Goal: Task Accomplishment & Management: Use online tool/utility

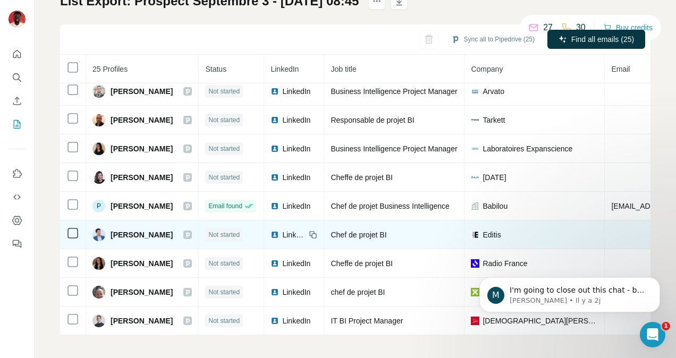
scroll to position [87, 0]
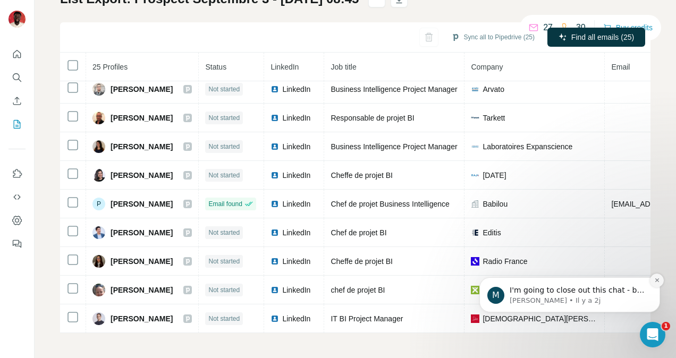
click at [657, 282] on icon "Dismiss notification" at bounding box center [657, 281] width 6 height 6
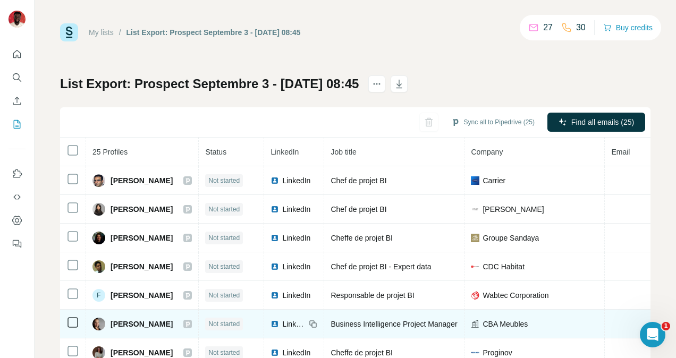
scroll to position [0, 0]
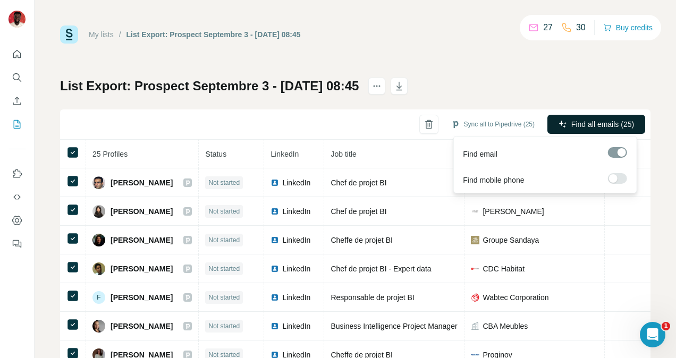
click at [580, 130] on button "Find all emails (25)" at bounding box center [597, 124] width 98 height 19
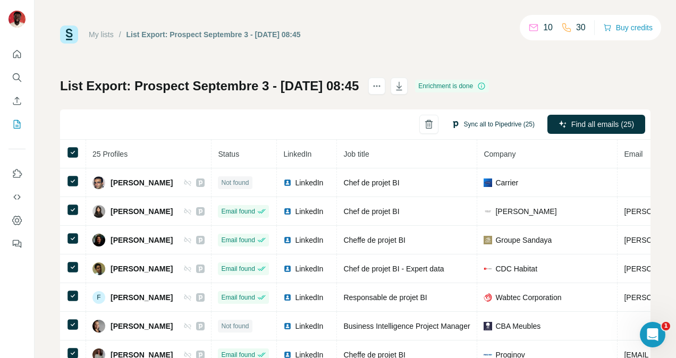
click at [455, 125] on button "Sync all to Pipedrive (25)" at bounding box center [493, 124] width 98 height 16
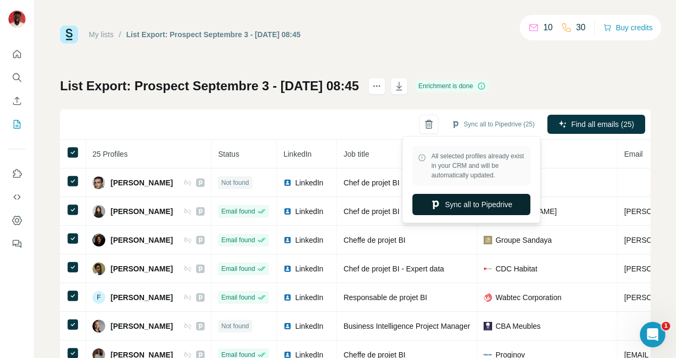
click at [453, 201] on button "Sync all to Pipedrive" at bounding box center [472, 204] width 118 height 21
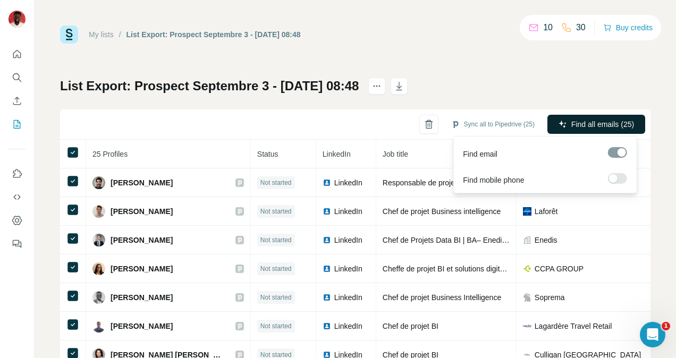
click at [599, 122] on span "Find all emails (25)" at bounding box center [602, 124] width 63 height 11
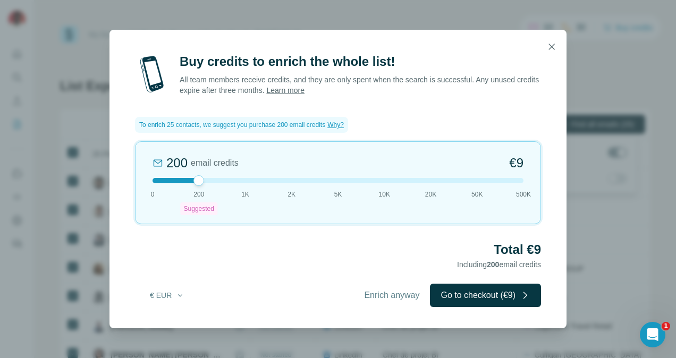
click at [556, 46] on button "button" at bounding box center [551, 46] width 21 height 21
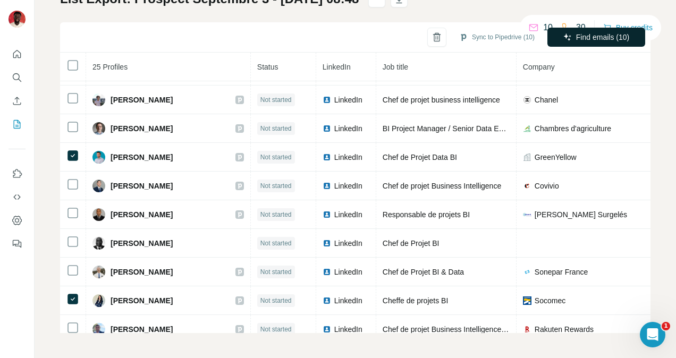
scroll to position [312, 0]
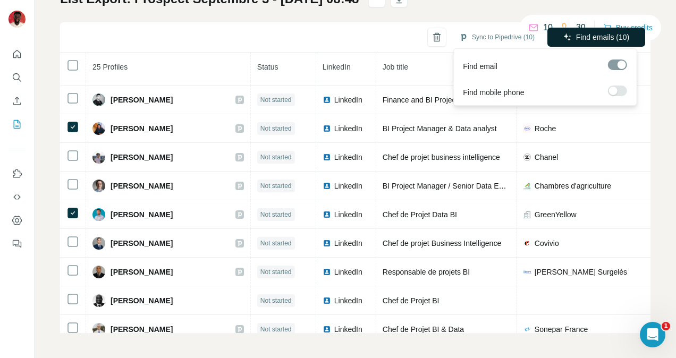
click at [576, 36] on span "Find emails (10)" at bounding box center [602, 37] width 53 height 11
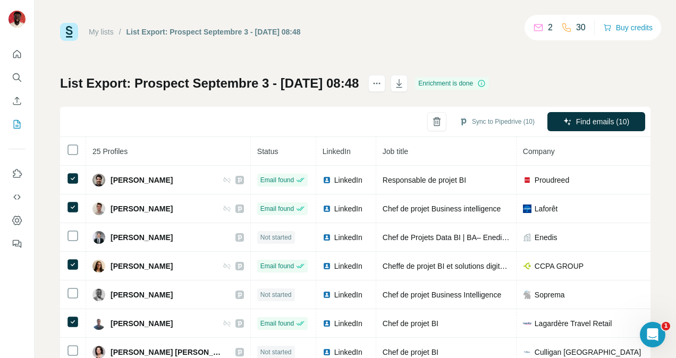
scroll to position [0, 0]
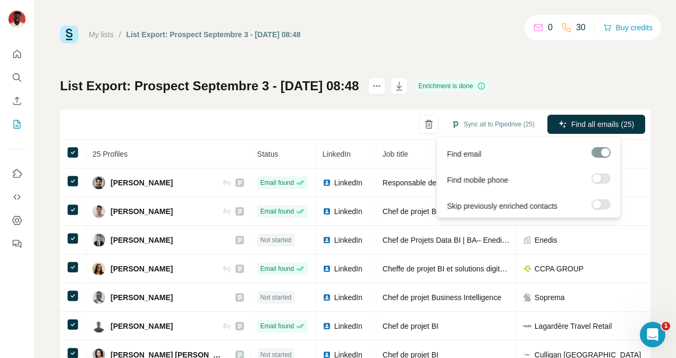
click at [604, 180] on label at bounding box center [601, 178] width 19 height 11
click at [597, 155] on div at bounding box center [601, 152] width 19 height 11
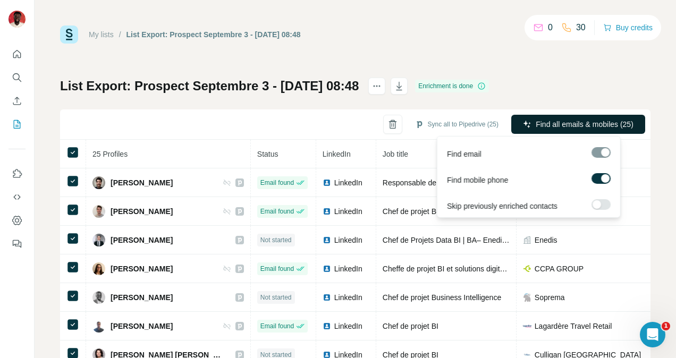
click at [582, 125] on span "Find all emails & mobiles (25)" at bounding box center [585, 124] width 98 height 11
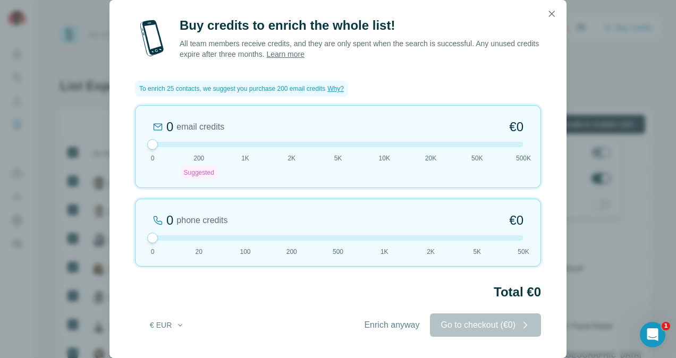
drag, startPoint x: 198, startPoint y: 133, endPoint x: 123, endPoint y: 134, distance: 75.0
click at [123, 134] on div "Buy credits to enrich the whole list! All team members receive credits, and the…" at bounding box center [338, 187] width 457 height 341
click at [390, 323] on span "Enrich anyway" at bounding box center [391, 325] width 55 height 13
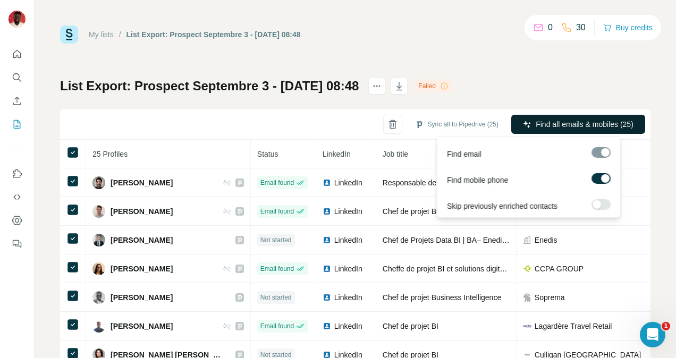
click at [587, 129] on span "Find all emails & mobiles (25)" at bounding box center [585, 124] width 98 height 11
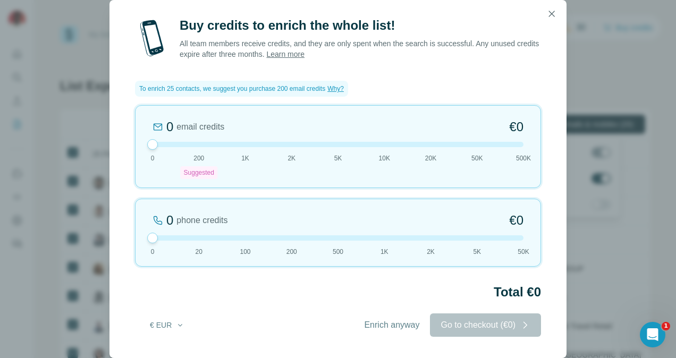
drag, startPoint x: 198, startPoint y: 133, endPoint x: 133, endPoint y: 134, distance: 64.9
click at [133, 134] on div "Buy credits to enrich the whole list! All team members receive credits, and the…" at bounding box center [338, 187] width 457 height 341
click at [450, 327] on div "Enrich anyway Go to checkout (€0)" at bounding box center [448, 325] width 188 height 23
click at [379, 324] on span "Enrich anyway" at bounding box center [391, 325] width 55 height 13
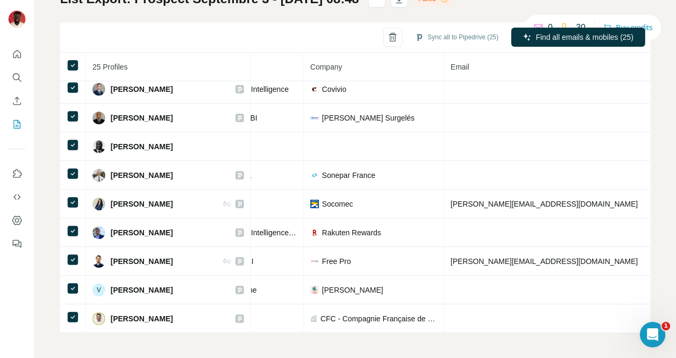
scroll to position [471, 404]
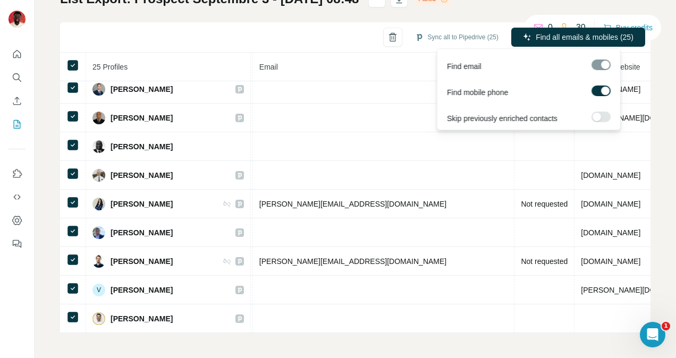
click at [601, 119] on label at bounding box center [601, 117] width 19 height 11
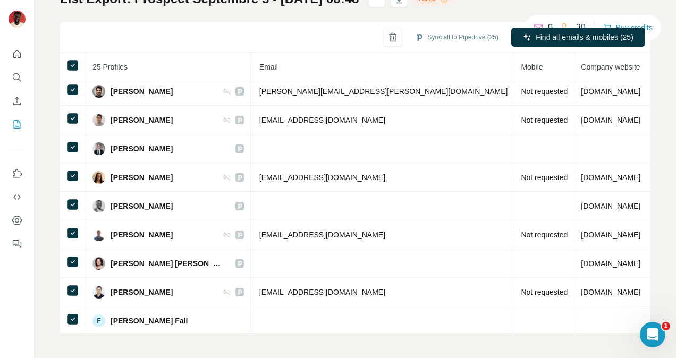
scroll to position [0, 404]
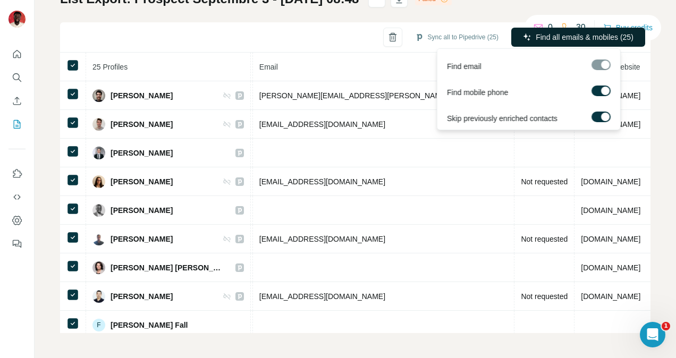
click at [565, 37] on span "Find all emails & mobiles (25)" at bounding box center [585, 37] width 98 height 11
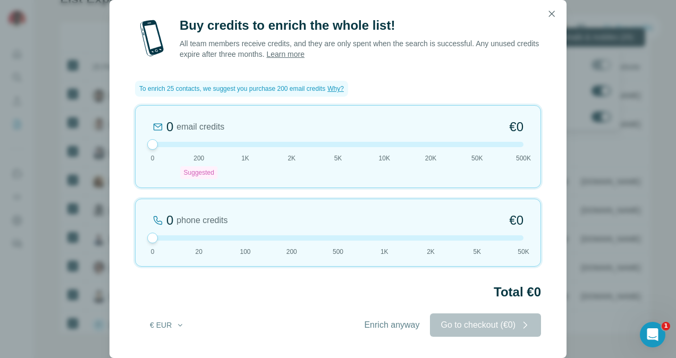
drag, startPoint x: 199, startPoint y: 134, endPoint x: 147, endPoint y: 127, distance: 52.6
click at [147, 126] on div "0 email credits €0 0 200 Suggested 1K 2K 5K 10K 20K 50K 500K" at bounding box center [338, 146] width 406 height 83
click at [550, 14] on icon "button" at bounding box center [552, 14] width 11 height 11
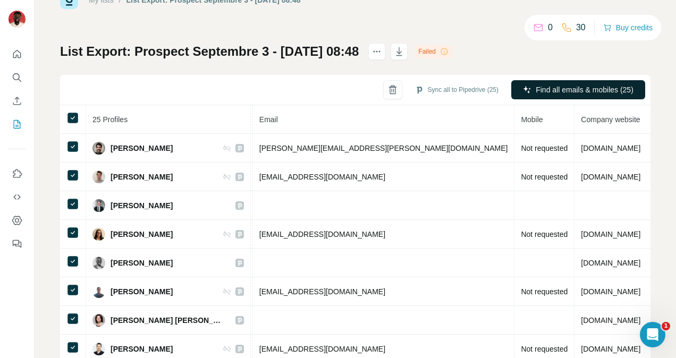
scroll to position [0, 0]
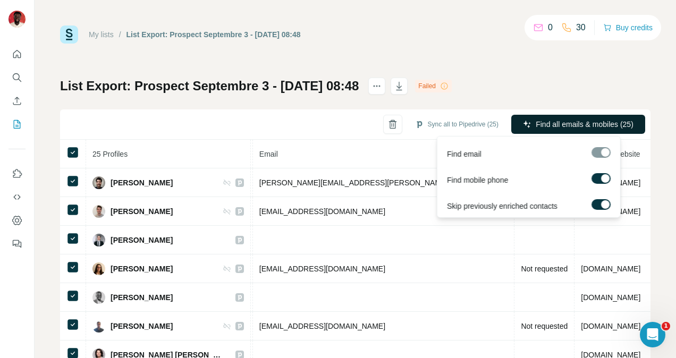
click at [546, 121] on span "Find all emails & mobiles (25)" at bounding box center [585, 124] width 98 height 11
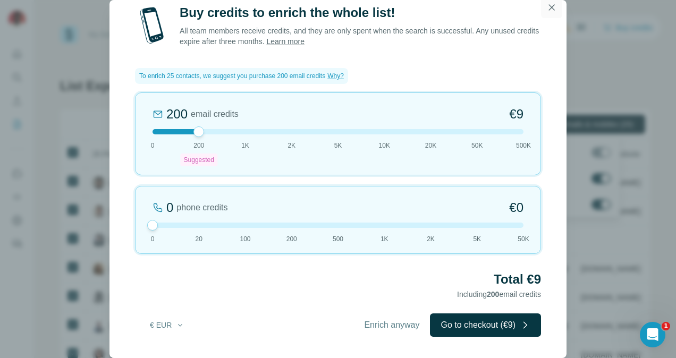
click at [553, 9] on icon "button" at bounding box center [552, 7] width 6 height 6
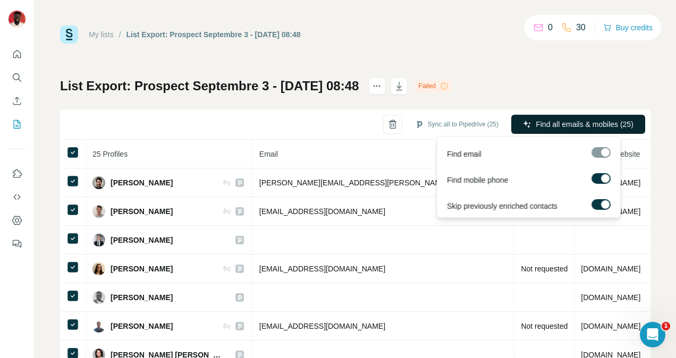
click at [599, 209] on label at bounding box center [601, 204] width 19 height 11
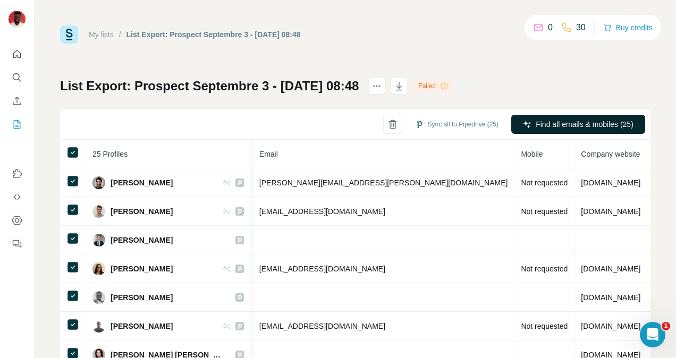
click at [594, 70] on div "My lists / List Export: Prospect Septembre 3 - 29/09/2025 08:48 0 30 Buy credit…" at bounding box center [355, 223] width 591 height 395
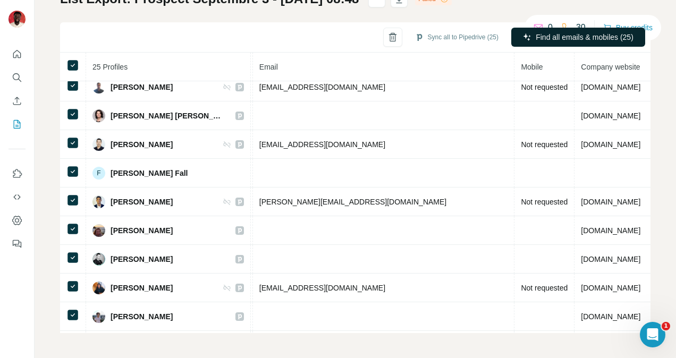
scroll to position [0, 404]
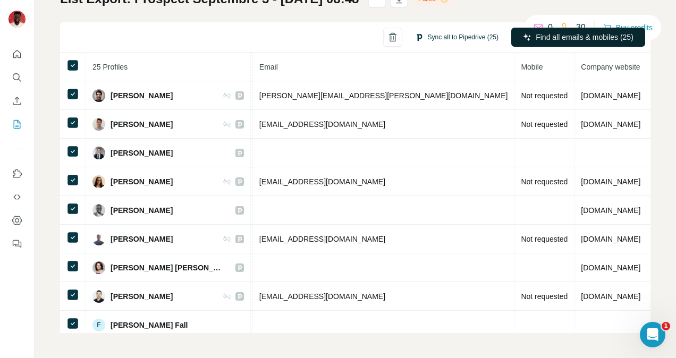
click at [433, 37] on button "Sync all to Pipedrive (25)" at bounding box center [457, 37] width 98 height 16
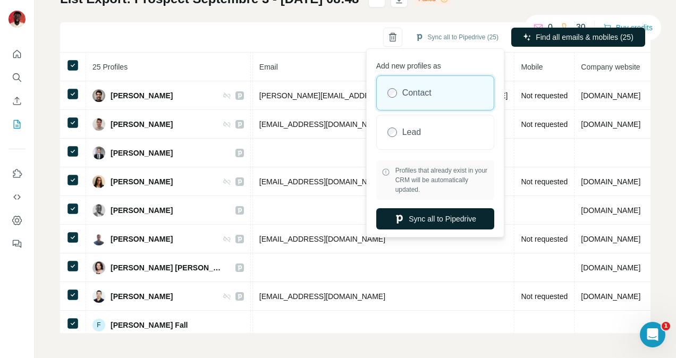
click at [433, 221] on button "Sync all to Pipedrive" at bounding box center [435, 218] width 118 height 21
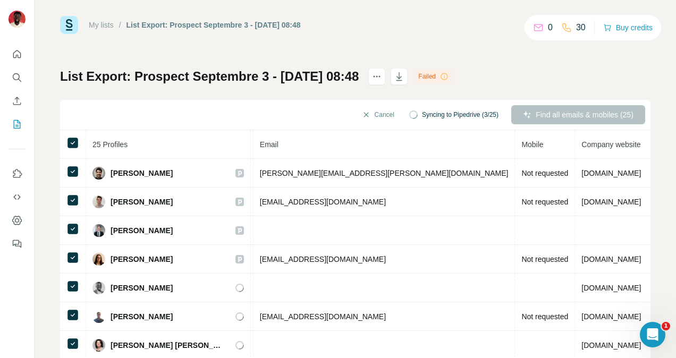
scroll to position [0, 0]
